Goal: Task Accomplishment & Management: Manage account settings

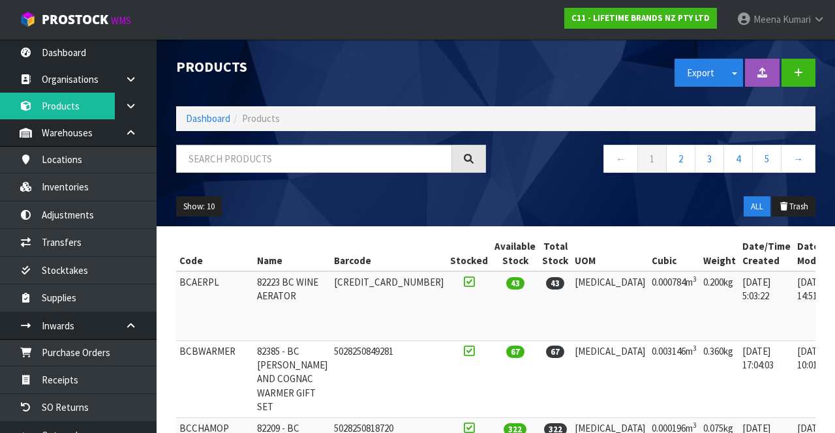
click at [805, 25] on span "Kumari" at bounding box center [797, 19] width 28 height 12
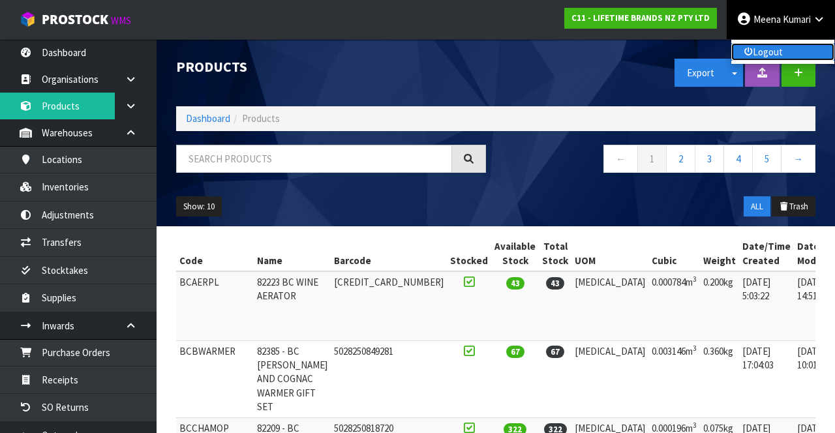
click at [783, 56] on link "Logout" at bounding box center [782, 52] width 103 height 18
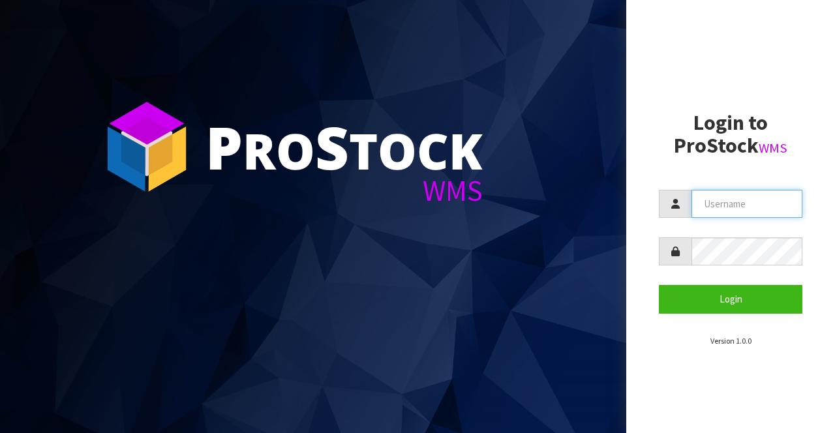
click at [739, 207] on input "text" at bounding box center [746, 204] width 111 height 28
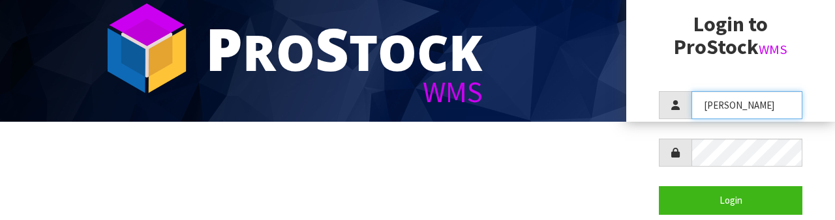
scroll to position [98, 0]
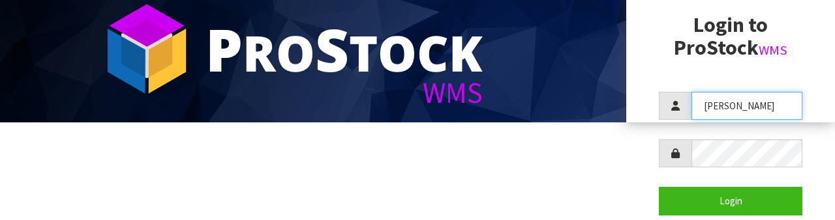
type input "[PERSON_NAME]"
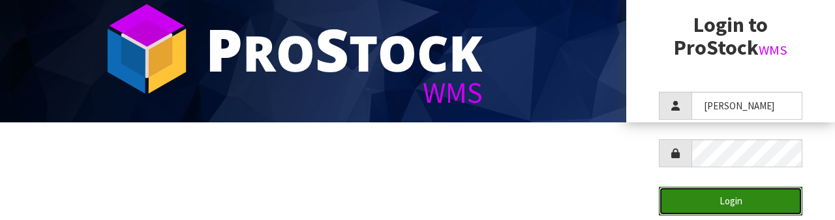
click at [756, 200] on button "Login" at bounding box center [730, 201] width 143 height 28
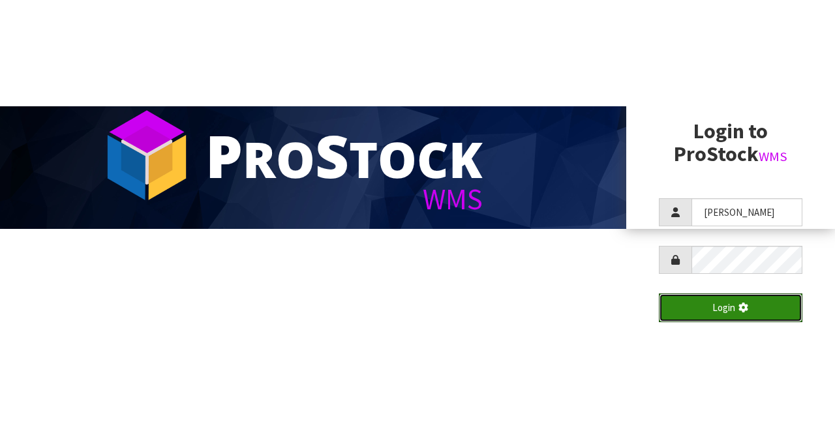
scroll to position [0, 0]
